Goal: Use online tool/utility: Utilize a website feature to perform a specific function

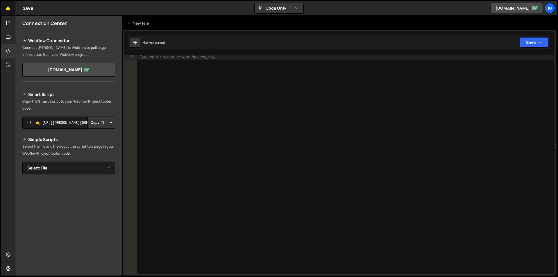
click at [7, 12] on link "🤙" at bounding box center [8, 8] width 14 height 14
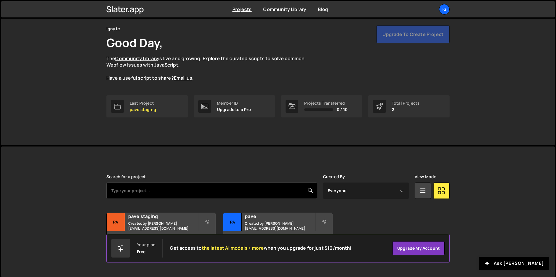
scroll to position [22, 0]
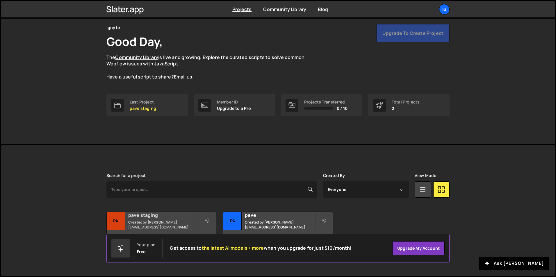
click at [145, 216] on h2 "pave staging" at bounding box center [163, 215] width 70 height 6
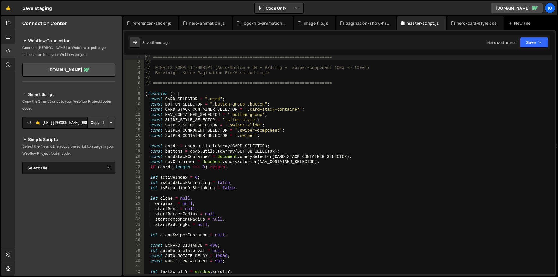
click at [263, 101] on div "// ======================================================================== // …" at bounding box center [348, 170] width 408 height 230
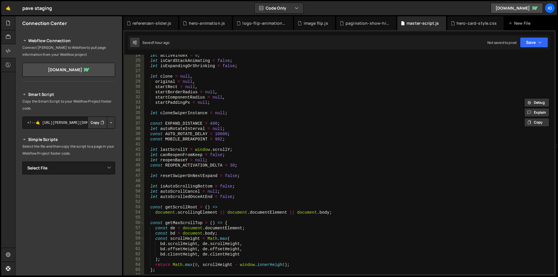
scroll to position [122, 0]
click at [262, 101] on div "let activeIndex = 0 ; let isCardStackAnimating = false ; let isExpandingOrShrin…" at bounding box center [348, 168] width 408 height 230
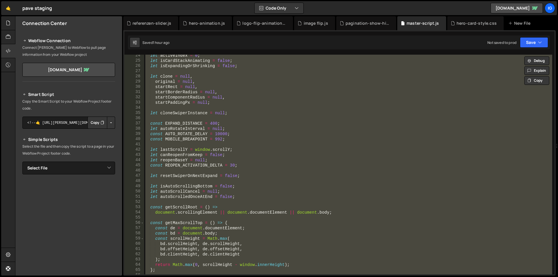
click at [213, 81] on div "let activeIndex = 0 ; let isCardStackAnimating = false ; let isExpandingOrShrin…" at bounding box center [348, 165] width 408 height 220
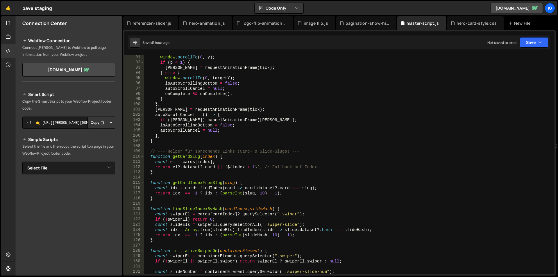
scroll to position [540, 0]
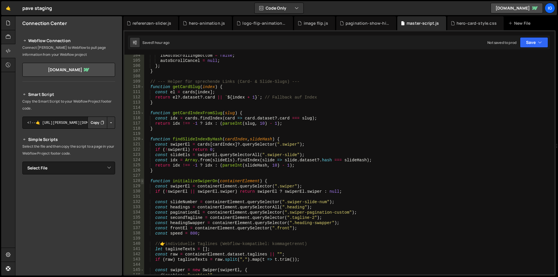
click at [142, 182] on span at bounding box center [142, 180] width 3 height 5
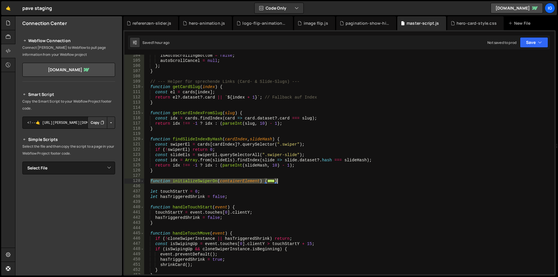
drag, startPoint x: 150, startPoint y: 181, endPoint x: 280, endPoint y: 180, distance: 129.3
click at [280, 180] on div "isAutoScrollingBottom = false ; autoScrollCancel = null ; } ; } // --- Helper f…" at bounding box center [348, 168] width 408 height 230
click at [142, 181] on span at bounding box center [142, 180] width 3 height 5
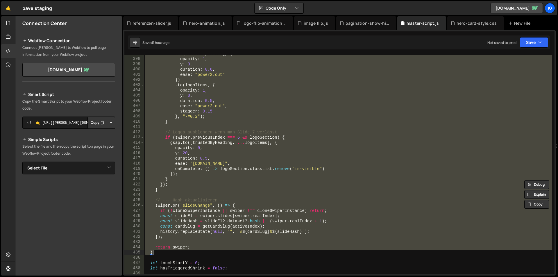
scroll to position [2110, 0]
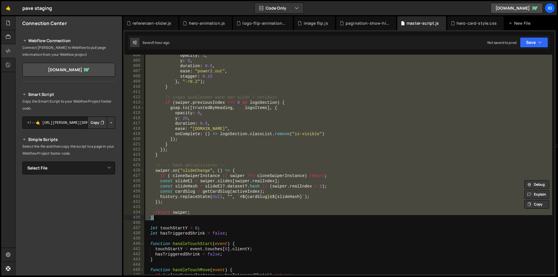
click at [193, 212] on div "opacity : 1 , y : 0 , duration : 0.5 , ease : "power2.out" , stagger : 0.15 } ,…" at bounding box center [348, 165] width 408 height 220
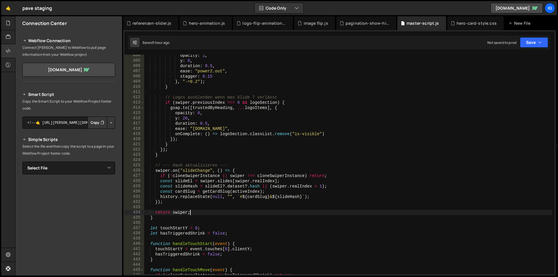
click at [169, 203] on div "opacity : 1 , y : 0 , duration : 0.5 , ease : "power2.out" , stagger : 0.15 } ,…" at bounding box center [348, 168] width 408 height 230
type textarea "});"
click at [169, 203] on div "opacity : 1 , y : 0 , duration : 0.5 , ease : "power2.out" , stagger : 0.15 } ,…" at bounding box center [348, 168] width 408 height 230
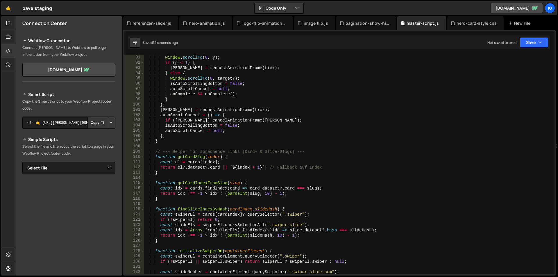
scroll to position [549, 0]
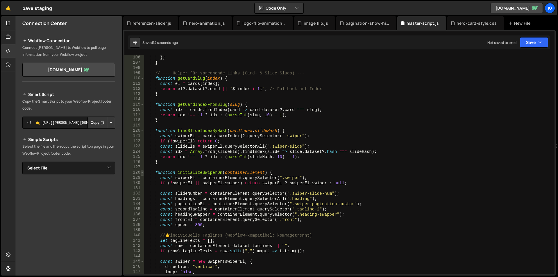
click at [143, 173] on span at bounding box center [142, 172] width 3 height 5
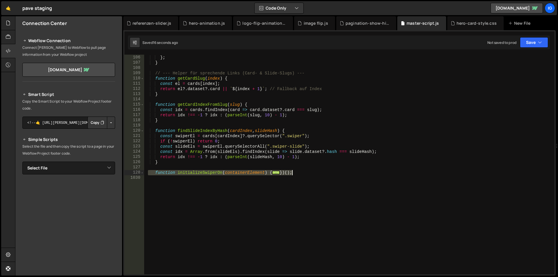
drag, startPoint x: 148, startPoint y: 173, endPoint x: 328, endPoint y: 173, distance: 179.9
click at [328, 173] on div "autoScrollCancel = null ; } ; } // --- Helper für sprechende Links (Card- & Sli…" at bounding box center [348, 165] width 408 height 230
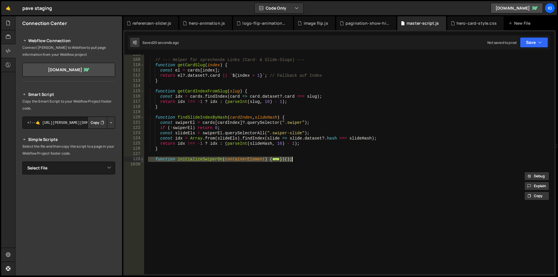
click at [142, 159] on span at bounding box center [142, 159] width 3 height 5
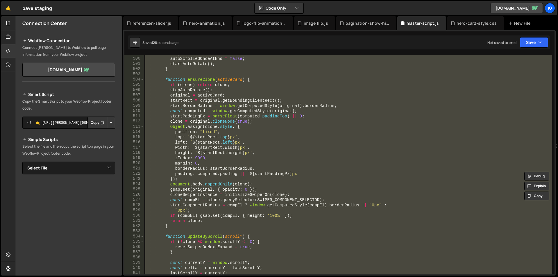
scroll to position [2573, 0]
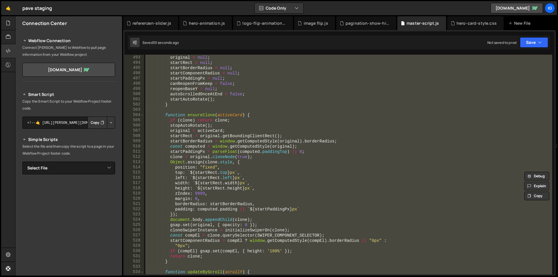
click at [418, 150] on div "clone = null ; original = null ; startRect = null ; startBorderRadius = null ; …" at bounding box center [348, 165] width 408 height 220
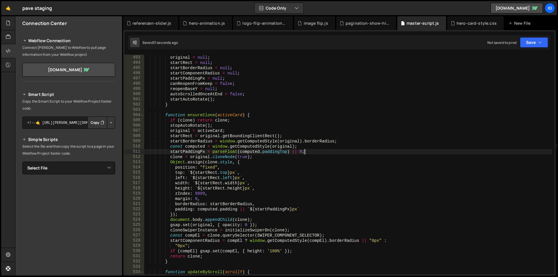
type textarea "})();"
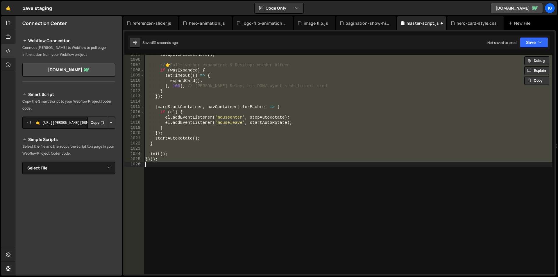
scroll to position [2150, 0]
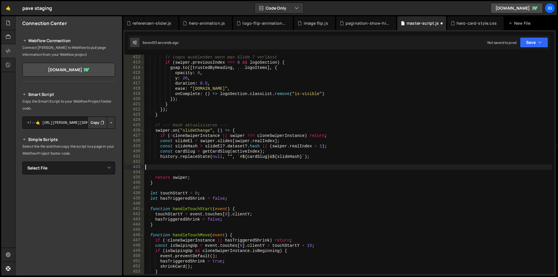
click at [153, 179] on div "// Logos ausblenden wenn man Slide 7 verlässt if ( swiper . previousIndex === 6…" at bounding box center [348, 170] width 408 height 230
type textarea "return swiper;"
click at [161, 166] on div "// Logos ausblenden wenn man Slide 7 verlässt if ( swiper . previousIndex === 6…" at bounding box center [348, 170] width 408 height 230
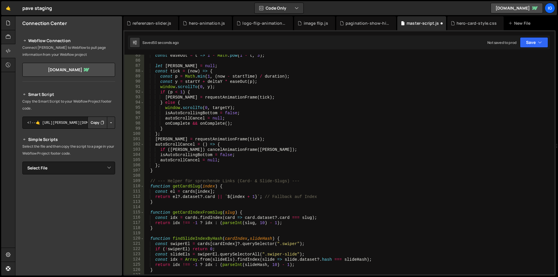
scroll to position [546, 0]
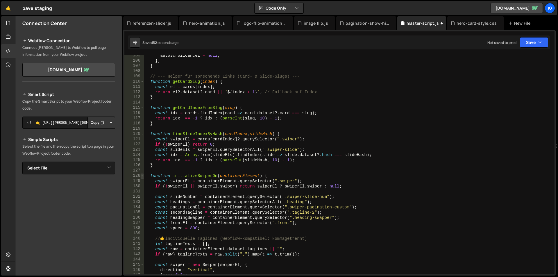
click at [143, 174] on span at bounding box center [142, 175] width 3 height 5
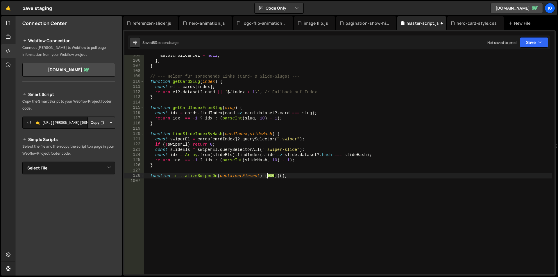
click at [181, 196] on div "autoScrollCancel = null ; } ; } // --- Helper für sprechende Links (Card- & Sli…" at bounding box center [348, 168] width 408 height 230
click at [141, 176] on span at bounding box center [142, 175] width 3 height 5
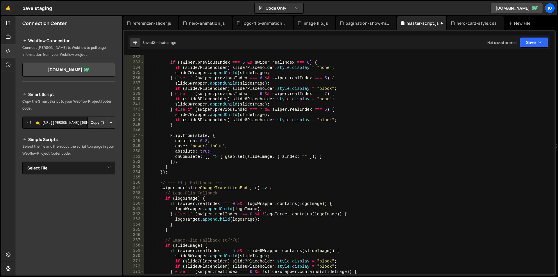
scroll to position [1731, 0]
click at [180, 114] on div "if ( swiper . previousIndex === 5 && swiper . realIndex === 6 ) { if ( slide7Pl…" at bounding box center [348, 170] width 408 height 230
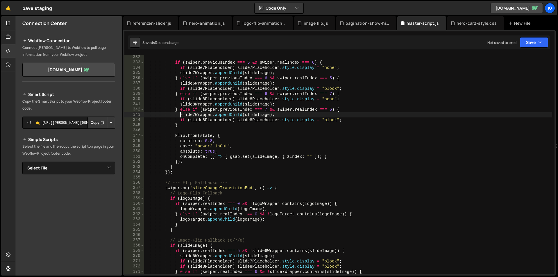
click at [268, 92] on div "if ( swiper . previousIndex === 5 && swiper . realIndex === 6 ) { if ( slide7Pl…" at bounding box center [348, 170] width 408 height 230
type textarea "})();"
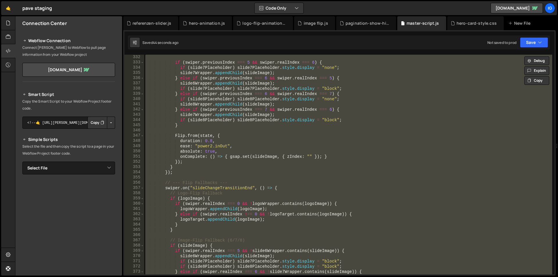
paste textarea
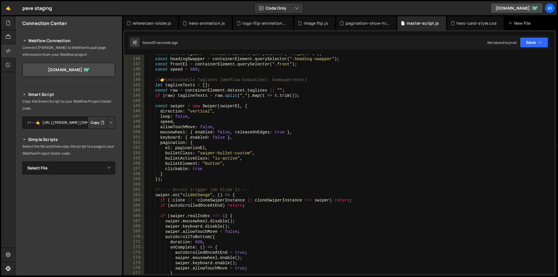
scroll to position [635, 0]
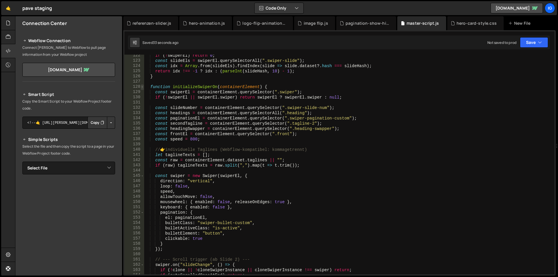
click at [143, 88] on span at bounding box center [142, 86] width 3 height 5
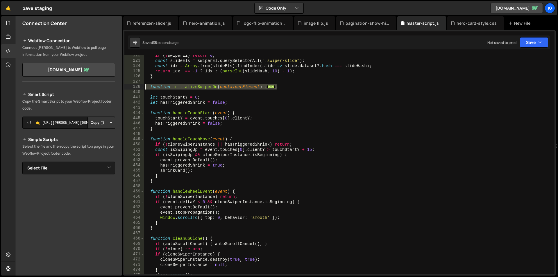
drag, startPoint x: 281, startPoint y: 85, endPoint x: 120, endPoint y: 89, distance: 161.3
click at [120, 89] on div "Files New File Javascript files 1 debug.js 0 1 grow-to-100.js 0 1 hero-animatio…" at bounding box center [286, 145] width 543 height 259
type textarea "function initializeSwiperOn(containerElement) { const swiperEl = containerEleme…"
paste textarea
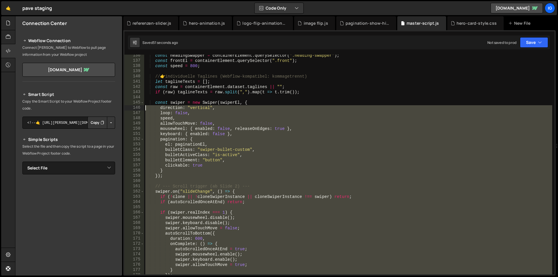
scroll to position [656, 0]
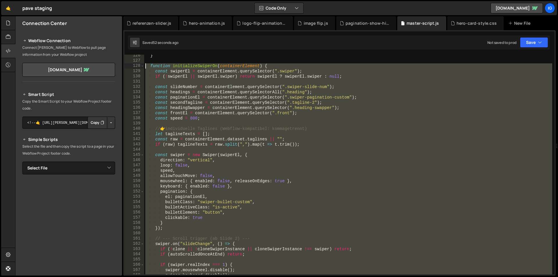
drag, startPoint x: 152, startPoint y: 223, endPoint x: 137, endPoint y: 67, distance: 157.1
click at [137, 67] on div "return swiper; 126 127 128 129 130 131 132 133 134 135 136 137 138 139 140 141 …" at bounding box center [339, 165] width 430 height 220
type textarea "function initializeSwiperOn(containerElement) { const swiperEl = containerEleme…"
paste textarea
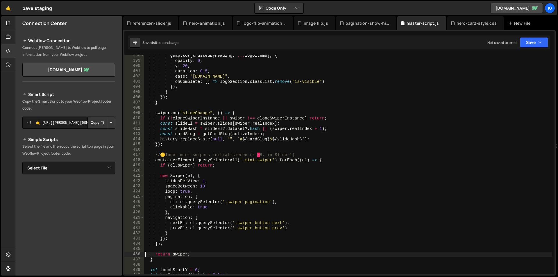
scroll to position [2078, 0]
click at [180, 152] on div "gsap . to ([ trustedByHeading , ... logoItems ] , { opacity : 0 , y : 20 , dura…" at bounding box center [348, 168] width 408 height 230
click at [216, 165] on div "gsap . to ([ trustedByHeading , ... logoItems ] , { opacity : 0 , y : 20 , dura…" at bounding box center [348, 168] width 408 height 230
click at [233, 139] on div "gsap . to ([ trustedByHeading , ... logoItems ] , { opacity : 0 , y : 20 , dura…" at bounding box center [348, 168] width 408 height 230
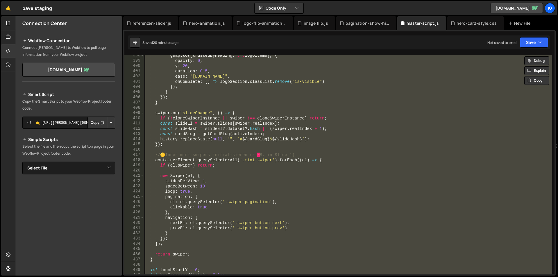
click at [219, 176] on div "gsap . to ([ trustedByHeading , ... logoItems ] , { opacity : 0 , y : 20 , dura…" at bounding box center [348, 165] width 408 height 220
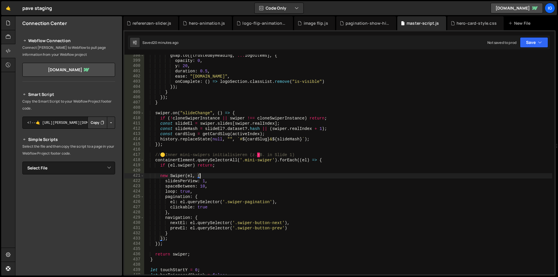
click at [159, 163] on div "gsap . to ([ trustedByHeading , ... logoItems ] , { opacity : 0 , y : 20 , dura…" at bounding box center [348, 168] width 408 height 230
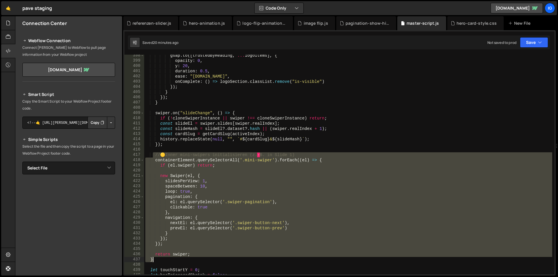
drag, startPoint x: 152, startPoint y: 155, endPoint x: 192, endPoint y: 258, distance: 109.9
click at [192, 258] on div "gsap . to ([ trustedByHeading , ... logoItems ] , { opacity : 0 , y : 20 , dura…" at bounding box center [348, 168] width 408 height 230
click at [343, 177] on div "gsap . to ([ trustedByHeading , ... logoItems ] , { opacity : 0 , y : 20 , dura…" at bounding box center [348, 165] width 408 height 220
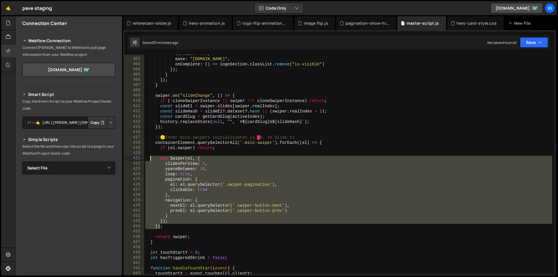
scroll to position [2061, 0]
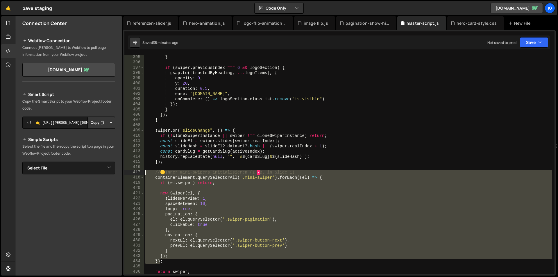
drag, startPoint x: 161, startPoint y: 211, endPoint x: 129, endPoint y: 173, distance: 49.9
click at [129, 173] on div "new Swiper(el, { 395 396 397 398 399 400 401 402 403 404 405 406 407 408 409 41…" at bounding box center [339, 165] width 430 height 220
paste textarea ";"
type textarea ";"
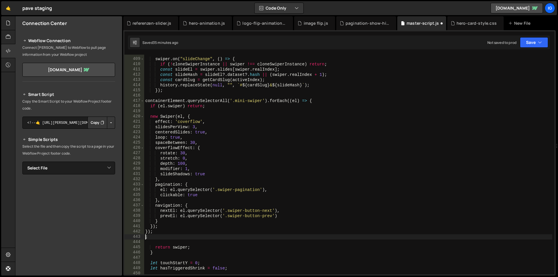
scroll to position [2132, 0]
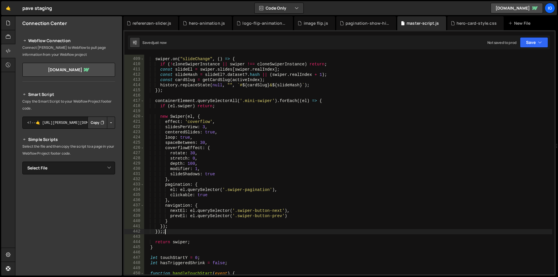
click at [175, 231] on div "swiper . on ( "slideChange" , ( ) => { if ( ! cloneSwiperInstance || swiper !==…" at bounding box center [348, 166] width 408 height 230
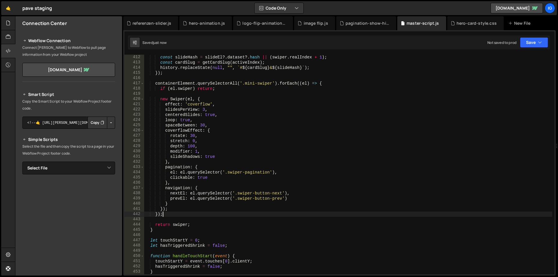
scroll to position [2167, 0]
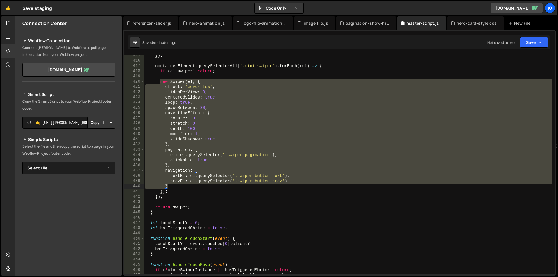
drag, startPoint x: 160, startPoint y: 83, endPoint x: 173, endPoint y: 187, distance: 105.5
click at [173, 187] on div "}) ; containerElement . querySelectorAll ( '.mini-swiper' ) . forEach (( el ) =…" at bounding box center [348, 168] width 408 height 230
paste textarea
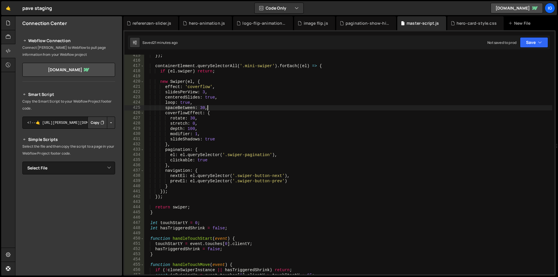
click at [262, 109] on div "}) ; containerElement . querySelectorAll ( '.mini-swiper' ) . forEach (( el ) =…" at bounding box center [348, 168] width 408 height 230
type textarea "spaceBetween: 30,"
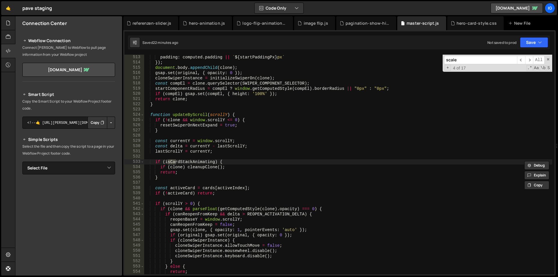
scroll to position [4205, 0]
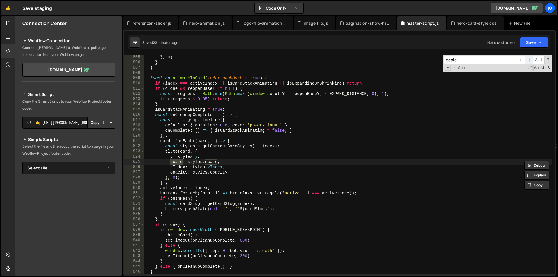
type input "scale"
click at [528, 60] on span "​" at bounding box center [529, 60] width 8 height 8
click at [529, 60] on span "​" at bounding box center [529, 60] width 8 height 8
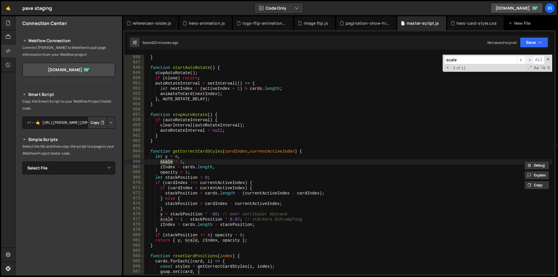
scroll to position [4420, 0]
click at [529, 60] on span "​" at bounding box center [529, 60] width 8 height 8
click at [240, 219] on div "} function startAutoRotate ( ) { stopAutoRotate ( ) ; if ( clone ) return ; aut…" at bounding box center [348, 170] width 408 height 230
click at [262, 209] on div "} function startAutoRotate ( ) { stopAutoRotate ( ) ; if ( clone ) return ; aut…" at bounding box center [348, 170] width 408 height 230
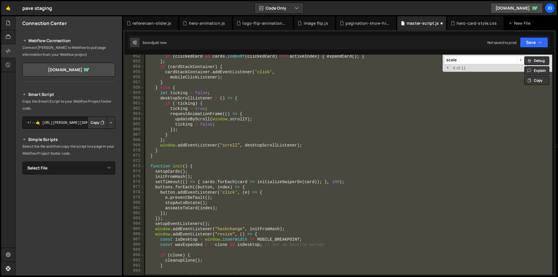
scroll to position [4870, 0]
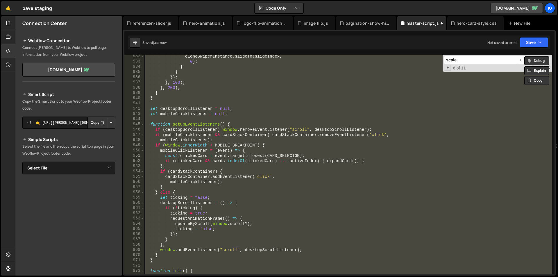
click at [262, 209] on div "cloneSwiperInstance . slideTo ( slideIndex , 0 ) ; } } }) ; } , 100 ) ; } , 200…" at bounding box center [348, 165] width 408 height 220
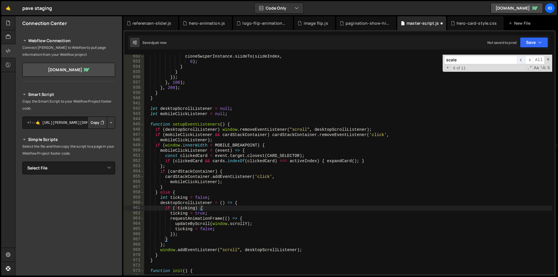
click at [521, 60] on span "​" at bounding box center [521, 60] width 8 height 8
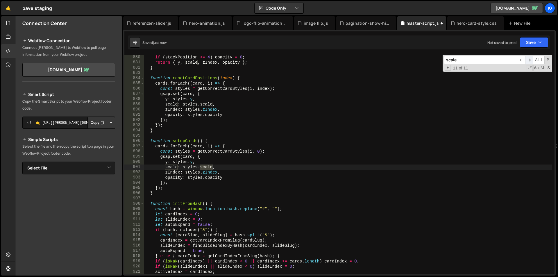
click at [525, 60] on span "​" at bounding box center [529, 60] width 8 height 8
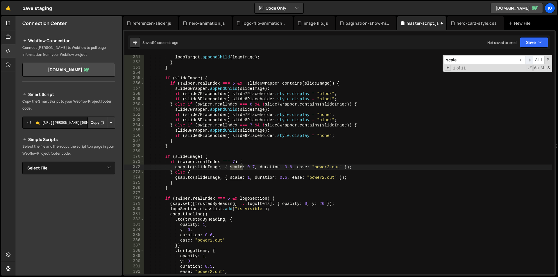
scroll to position [1831, 0]
click at [525, 60] on span "​" at bounding box center [529, 60] width 8 height 8
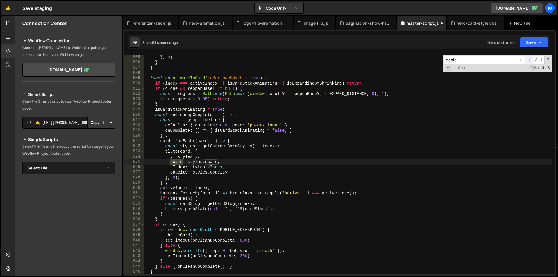
click at [525, 60] on span "​" at bounding box center [529, 60] width 8 height 8
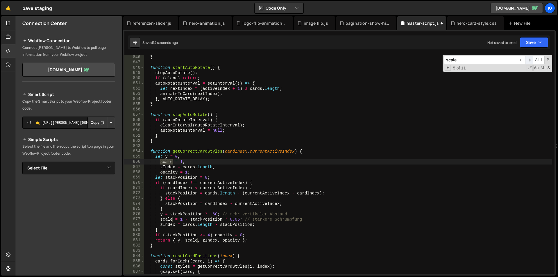
scroll to position [4420, 0]
click at [239, 221] on div "} function startAutoRotate ( ) { stopAutoRotate ( ) ; if ( clone ) return ; aut…" at bounding box center [348, 170] width 408 height 230
click at [529, 61] on span "​" at bounding box center [529, 60] width 8 height 8
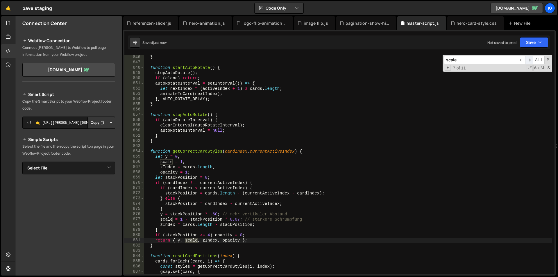
click at [529, 61] on span "​" at bounding box center [529, 60] width 8 height 8
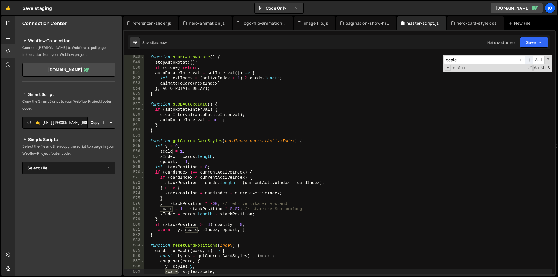
click at [529, 61] on span "​" at bounding box center [529, 60] width 8 height 8
click at [529, 62] on span "​" at bounding box center [529, 60] width 8 height 8
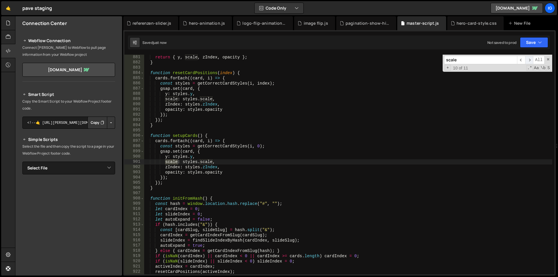
click at [528, 62] on span "​" at bounding box center [529, 60] width 8 height 8
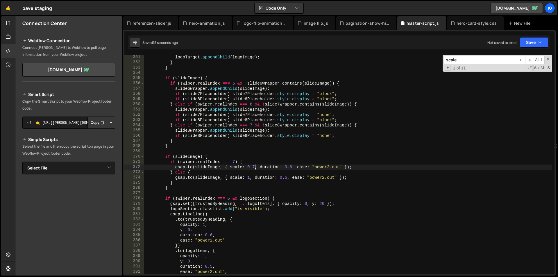
click at [255, 167] on div "logoTarget . appendChild ( logoImage ) ; } } if ( slideImage ) { if ( swiper . …" at bounding box center [348, 170] width 408 height 230
click at [261, 157] on div "logoTarget . appendChild ( logoImage ) ; } } if ( slideImage ) { if ( swiper . …" at bounding box center [348, 170] width 408 height 230
type textarea "if (slideImage) {"
